Goal: Find specific page/section: Find specific page/section

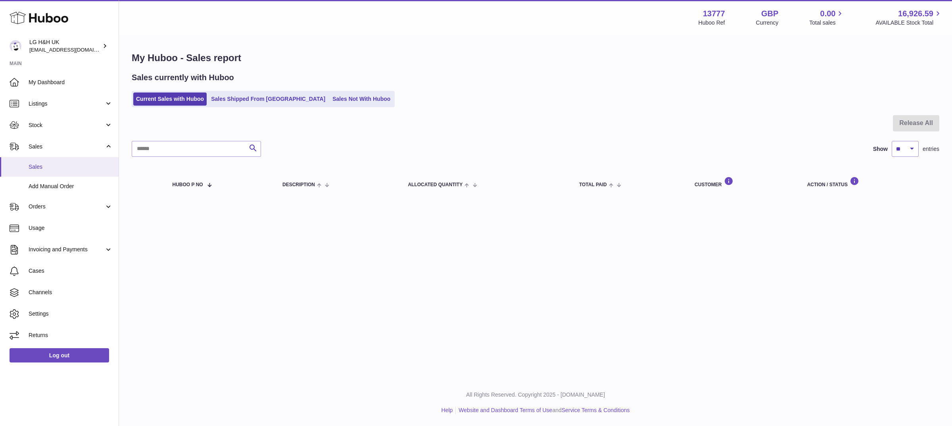
click at [40, 169] on span "Sales" at bounding box center [71, 167] width 84 height 8
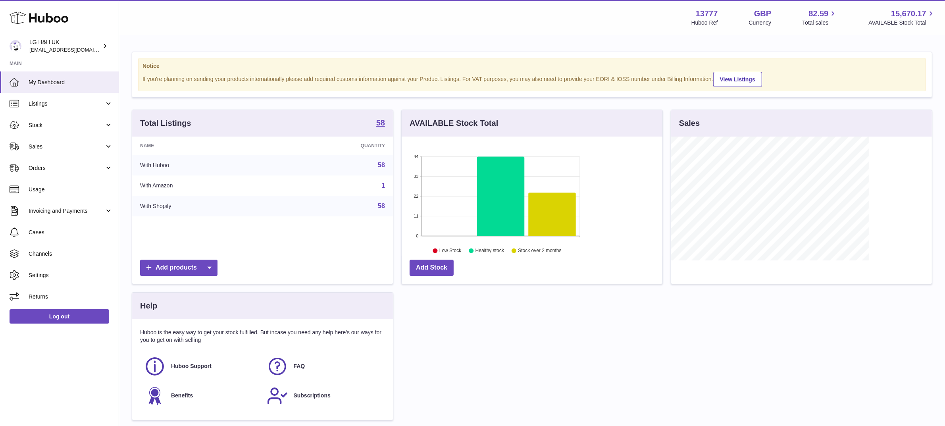
scroll to position [123, 261]
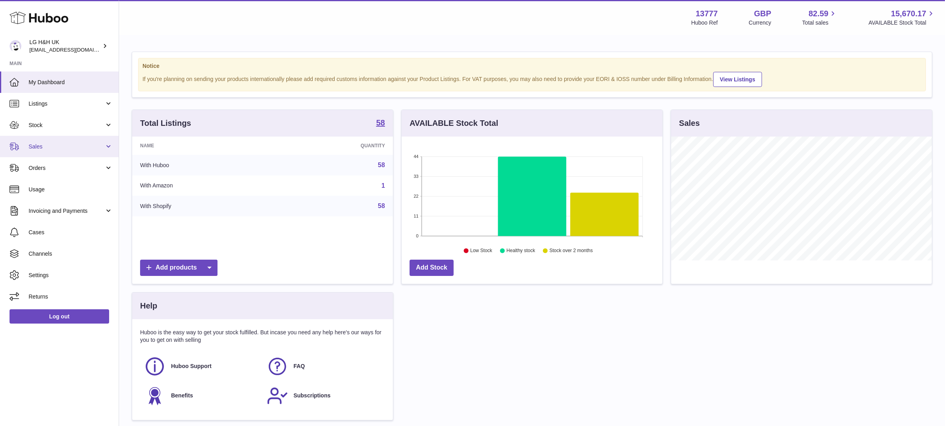
click at [55, 145] on span "Sales" at bounding box center [67, 147] width 76 height 8
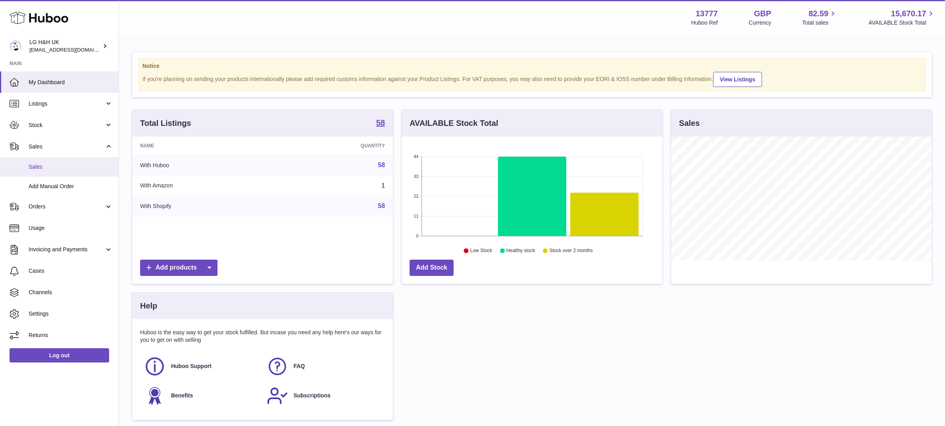
click at [40, 164] on span "Sales" at bounding box center [71, 167] width 84 height 8
